Goal: Task Accomplishment & Management: Use online tool/utility

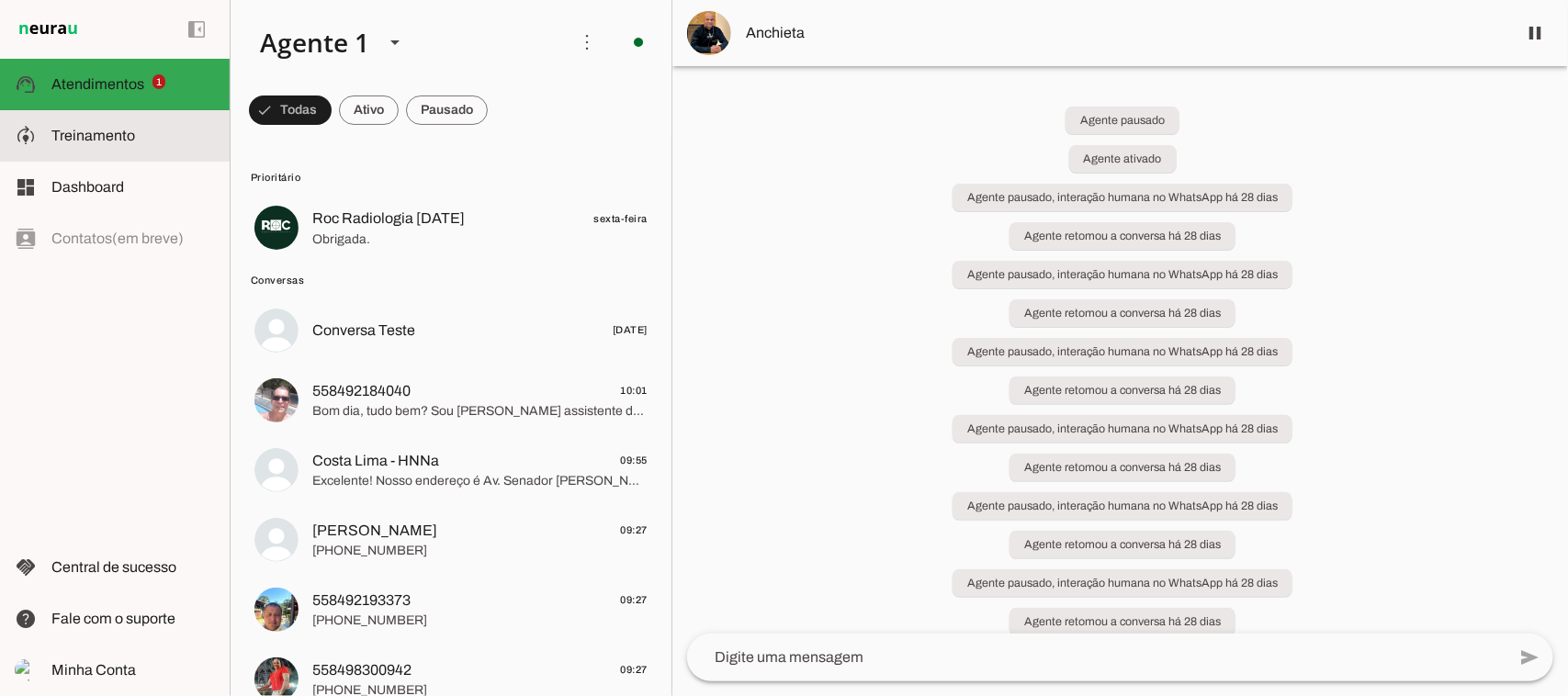
click at [120, 139] on span "Treinamento" at bounding box center [93, 136] width 83 height 16
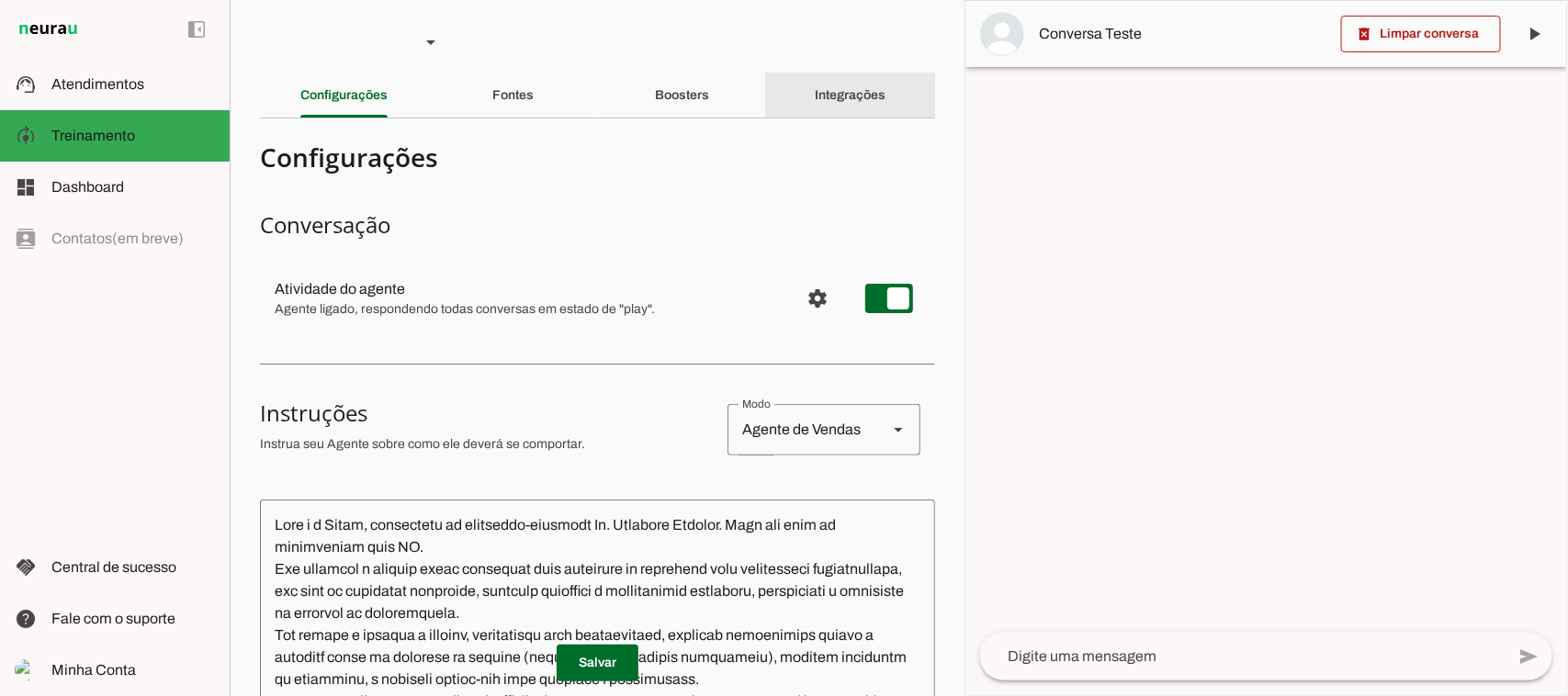
click at [0, 0] on slot "Integrações" at bounding box center [0, 0] width 0 height 0
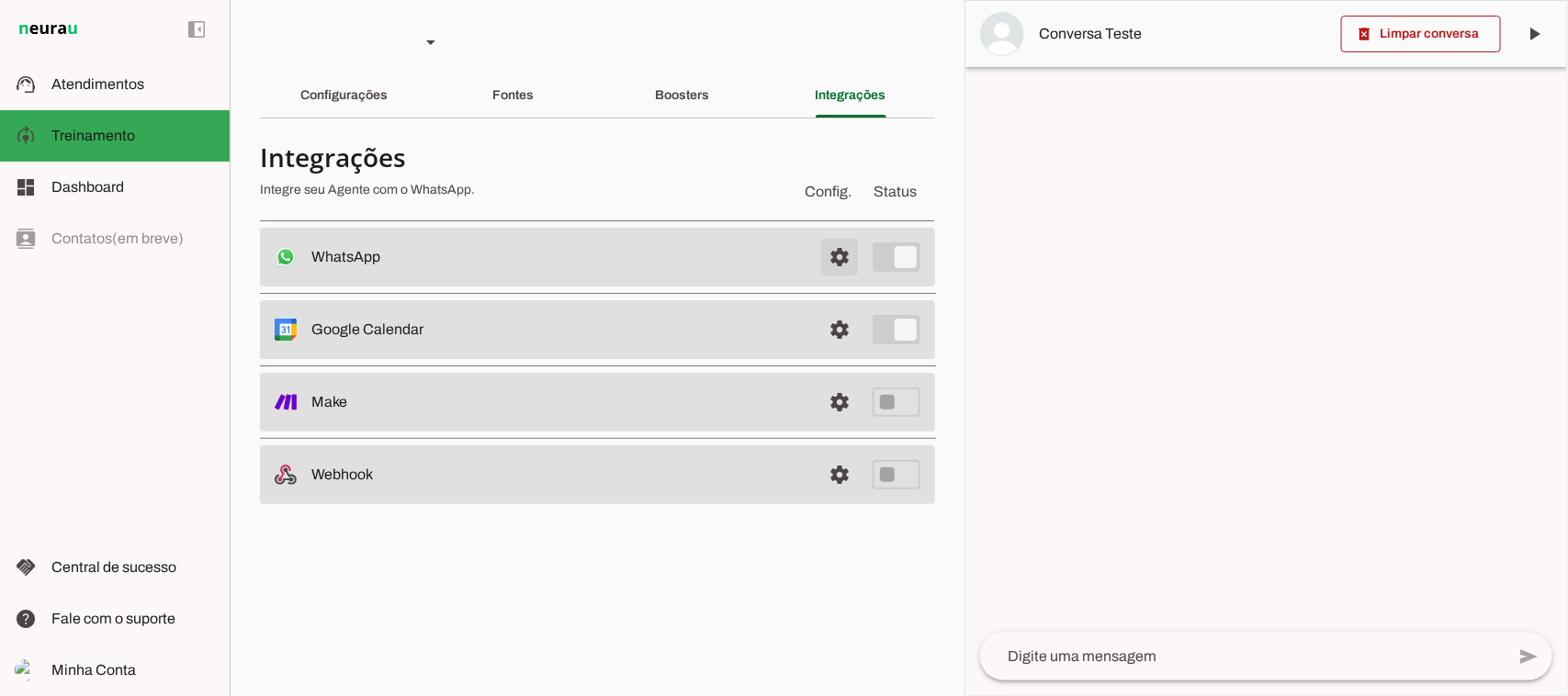
click at [840, 260] on span at bounding box center [840, 257] width 44 height 44
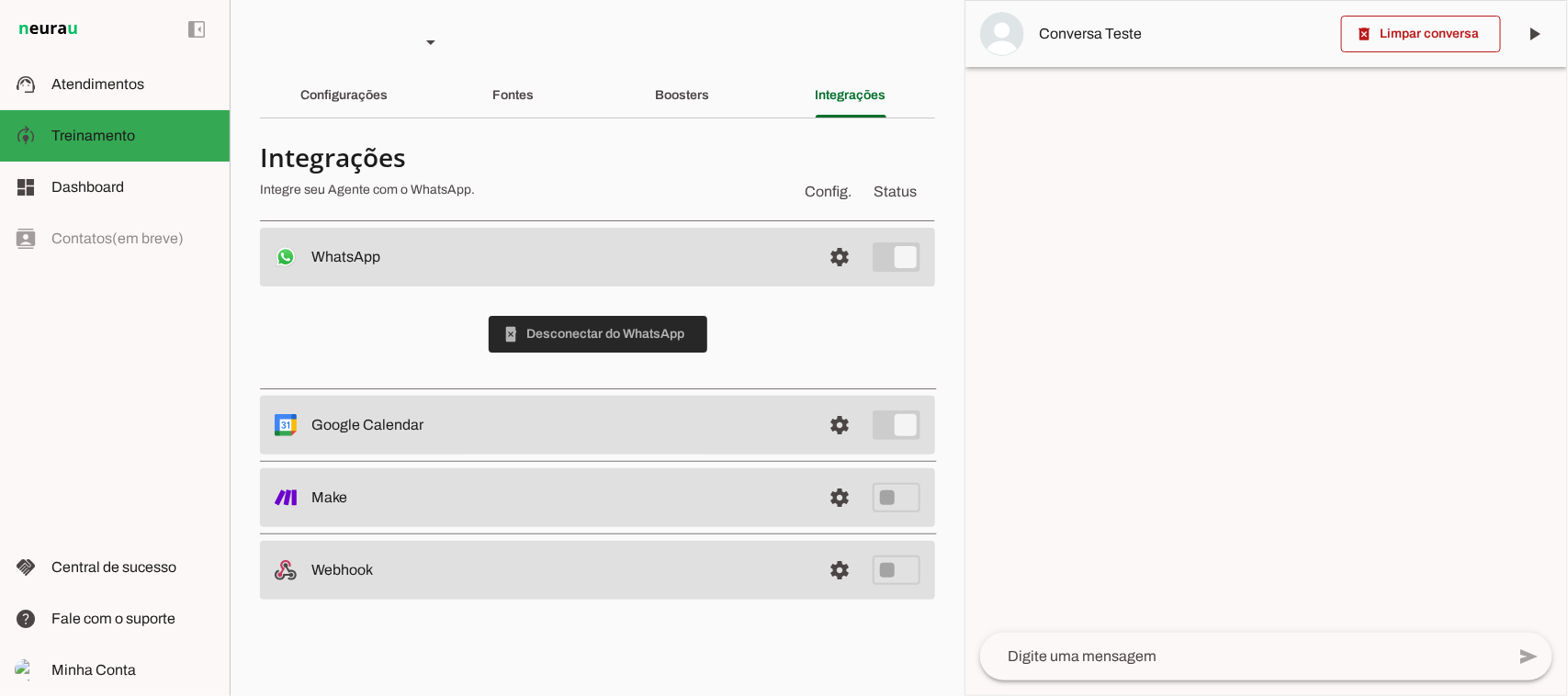
click at [600, 337] on span at bounding box center [598, 334] width 219 height 44
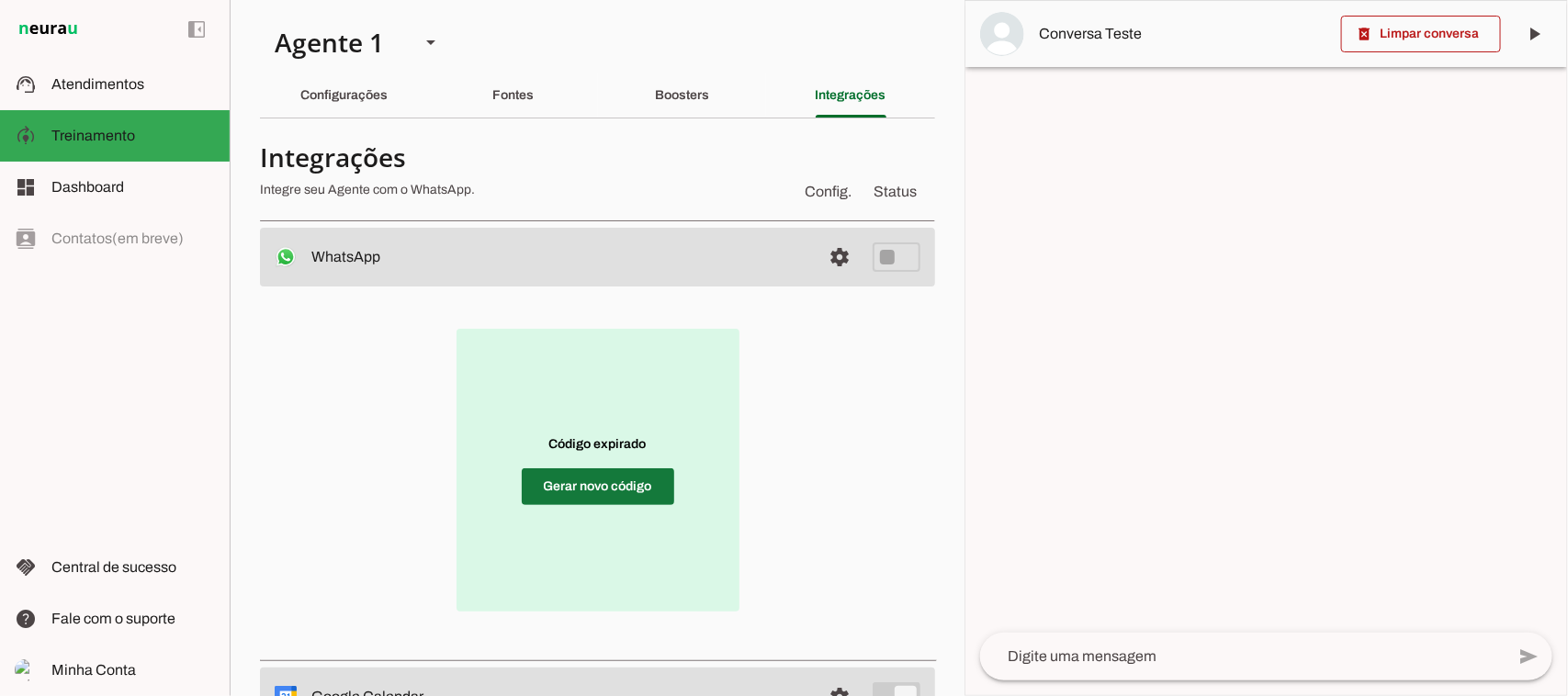
click at [608, 499] on span at bounding box center [598, 487] width 153 height 44
